Goal: Find specific page/section: Find specific page/section

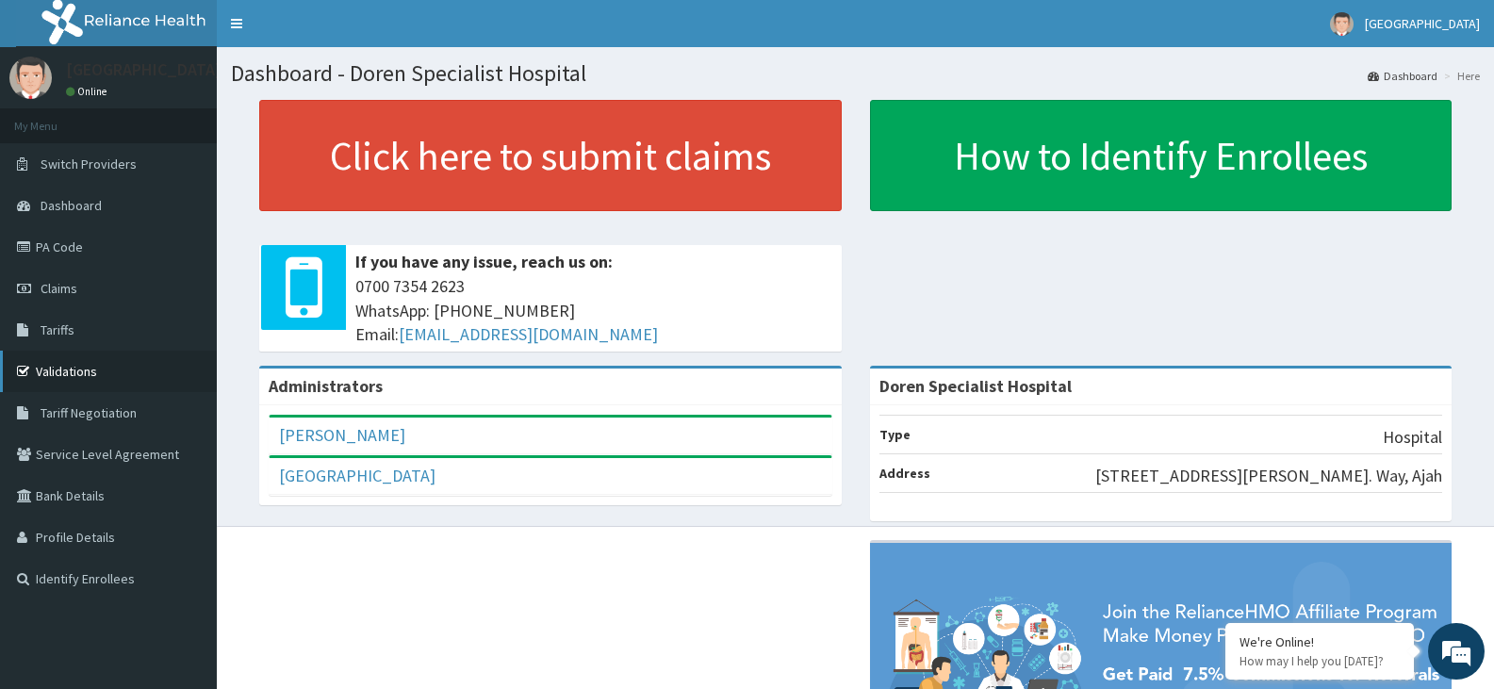
click at [107, 361] on link "Validations" at bounding box center [108, 371] width 217 height 41
click at [157, 257] on link "PA Code" at bounding box center [108, 246] width 217 height 41
